Goal: Communication & Community: Connect with others

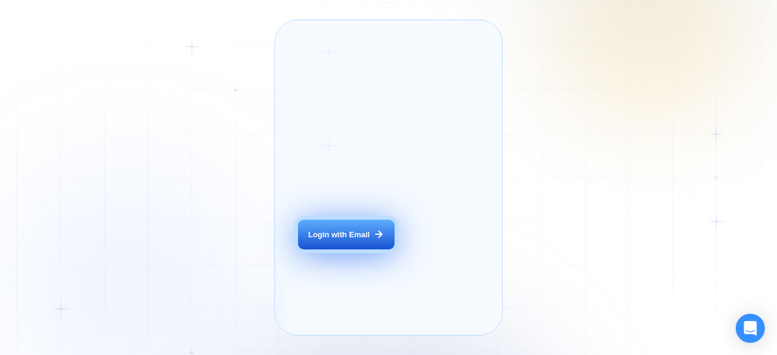
click at [340, 250] on button "Login with Email" at bounding box center [346, 235] width 96 height 30
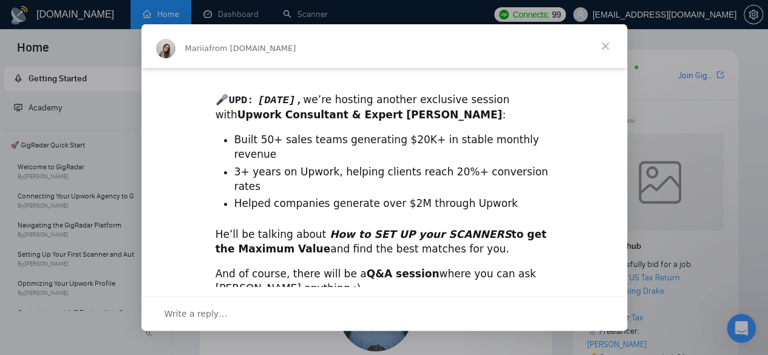
scroll to position [406, 0]
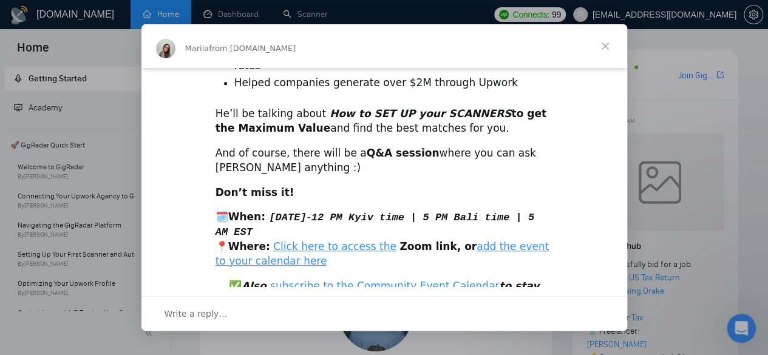
click at [710, 225] on div "Intercom messenger" at bounding box center [384, 177] width 768 height 355
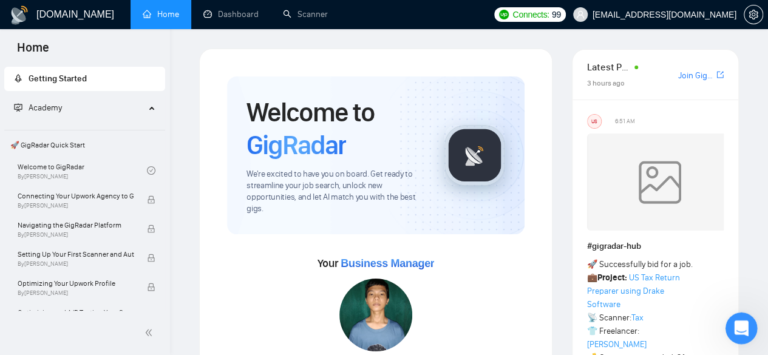
click at [740, 325] on icon "Open Intercom Messenger" at bounding box center [739, 327] width 8 height 10
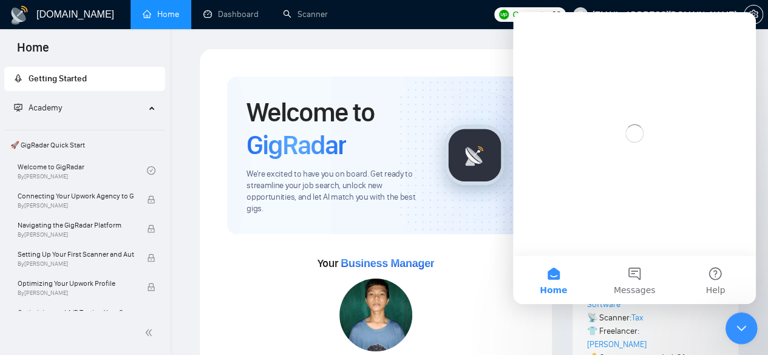
scroll to position [0, 0]
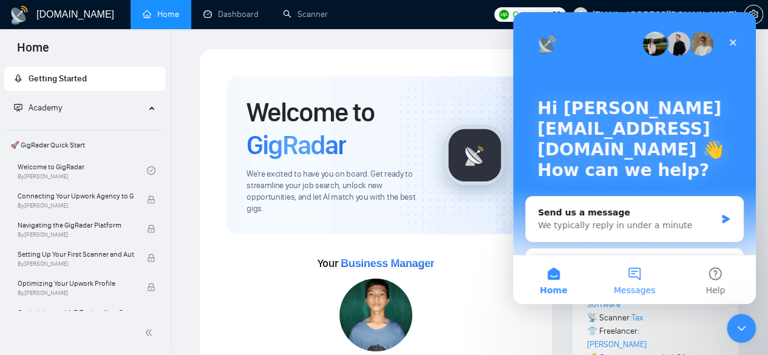
click at [621, 273] on button "Messages" at bounding box center [634, 280] width 81 height 49
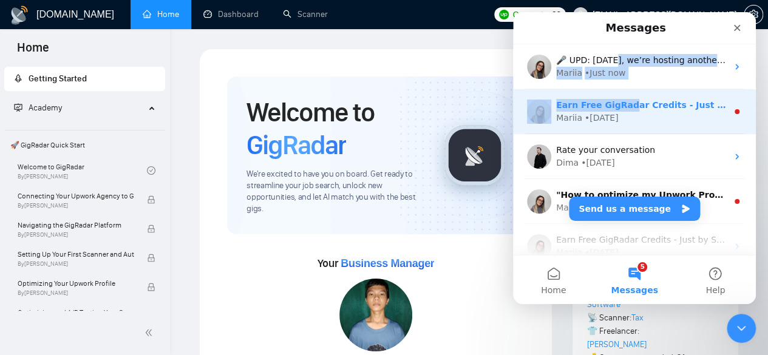
drag, startPoint x: 614, startPoint y: 60, endPoint x: 623, endPoint y: 103, distance: 43.5
click at [623, 103] on ul "🎤 UPD: Next Monday, we’re hosting another exclusive session with Upwork Consult…" at bounding box center [634, 268] width 243 height 449
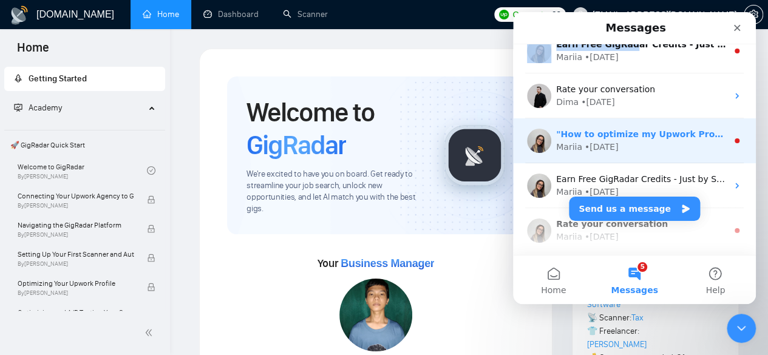
scroll to position [121, 0]
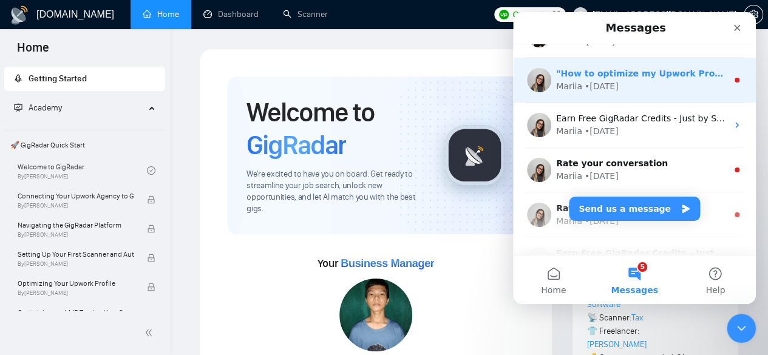
click at [657, 87] on div "Mariia • 3w ago" at bounding box center [641, 86] width 171 height 13
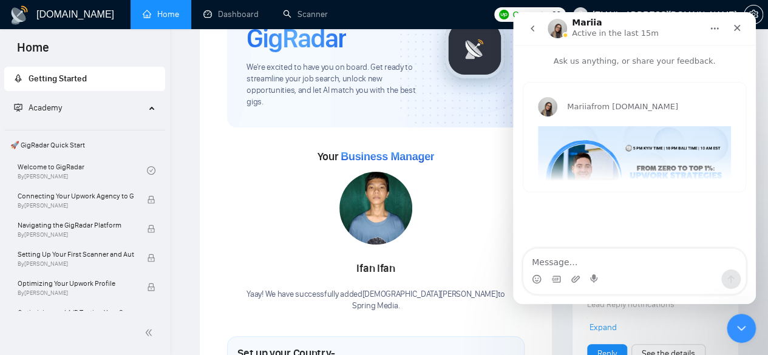
scroll to position [0, 0]
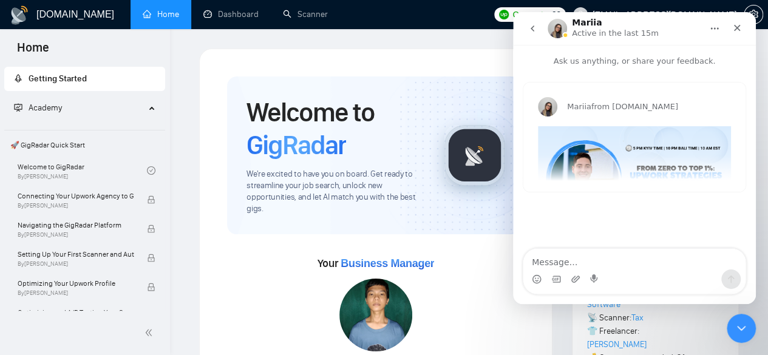
click at [534, 33] on button "go back" at bounding box center [532, 28] width 23 height 23
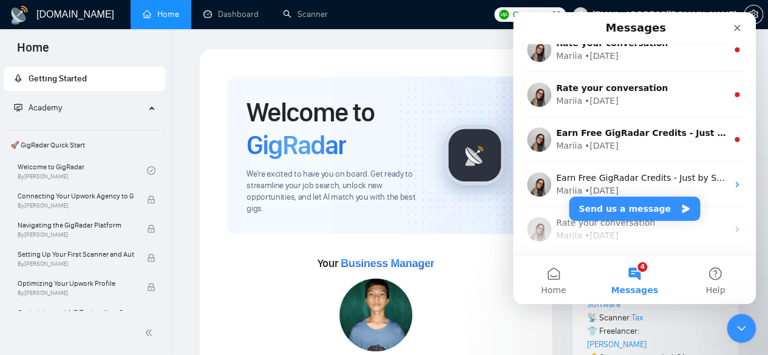
scroll to position [243, 0]
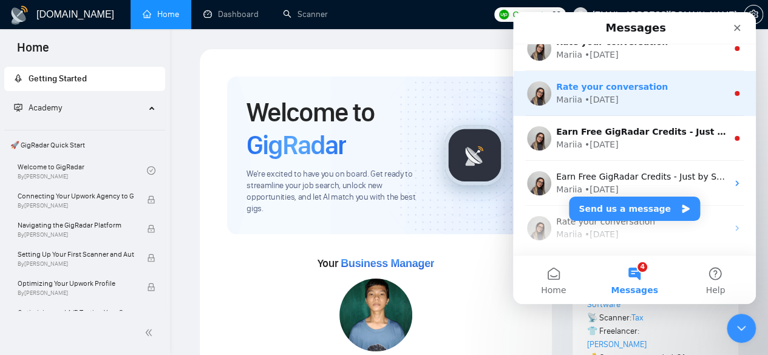
click at [635, 99] on div "Mariia • 4w ago" at bounding box center [641, 99] width 171 height 13
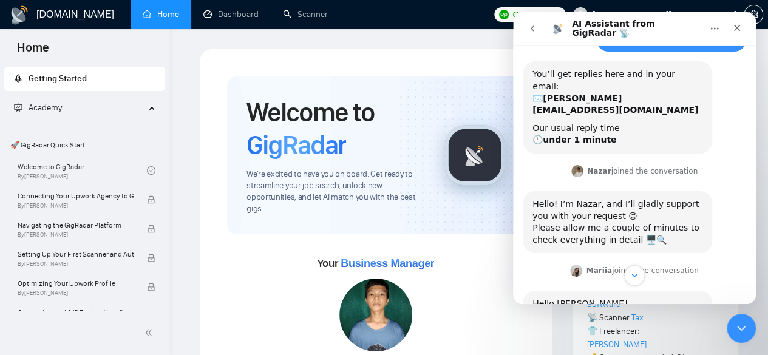
scroll to position [425, 0]
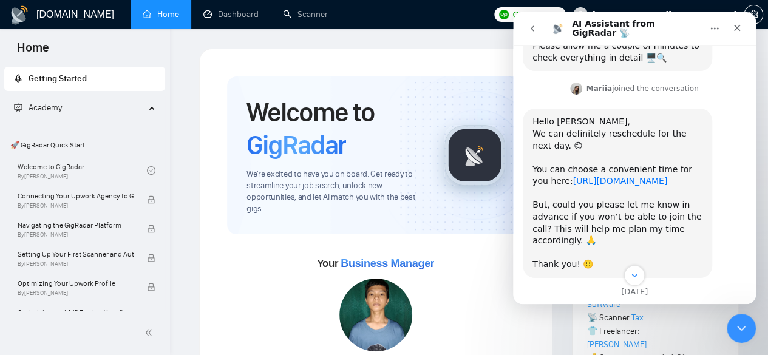
click at [638, 176] on link "https://meetings.hubspot.com/mariia-heshka/quick-call" at bounding box center [619, 181] width 95 height 10
